Goal: Transaction & Acquisition: Purchase product/service

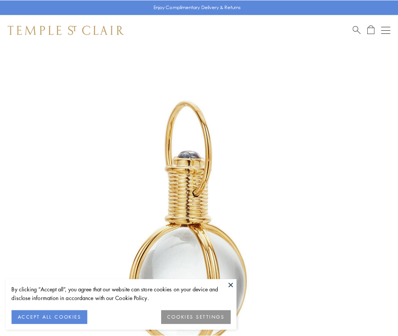
scroll to position [198, 0]
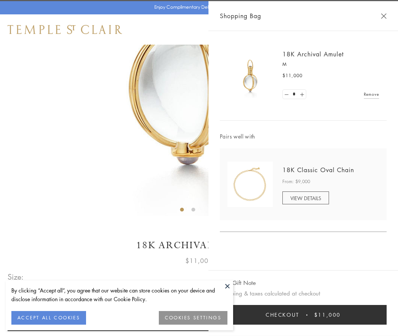
click at [303, 315] on button "Checkout $11,000" at bounding box center [303, 315] width 167 height 20
